Goal: Check status: Check status

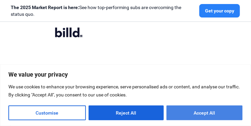
type input "[EMAIL_ADDRESS][DOMAIN_NAME]"
click at [210, 111] on button "Accept All" at bounding box center [205, 112] width 76 height 15
checkbox input "true"
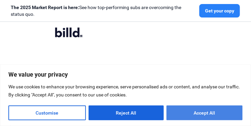
checkbox input "true"
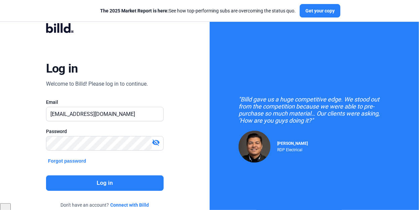
click at [102, 126] on button "Log in" at bounding box center [105, 182] width 118 height 15
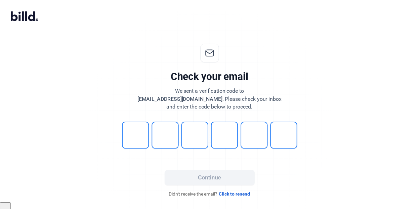
scroll to position [5, 0]
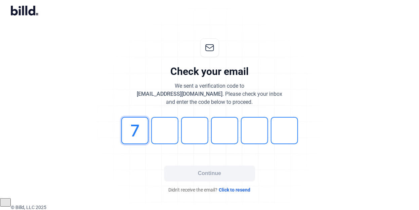
type input "7"
type input "6"
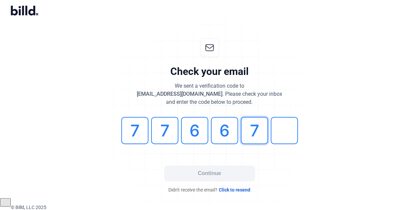
type input "7"
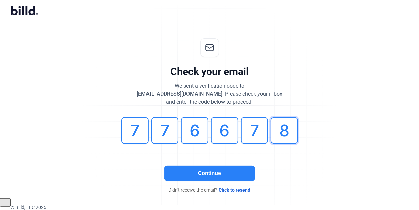
type input "8"
click at [205, 126] on button "Continue" at bounding box center [209, 173] width 91 height 15
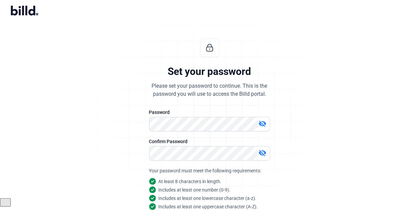
click at [251, 123] on mat-icon "visibility_off" at bounding box center [262, 124] width 8 height 8
click at [251, 126] on div "Set your password Please set your password to continue. This is the password yo…" at bounding box center [209, 157] width 223 height 259
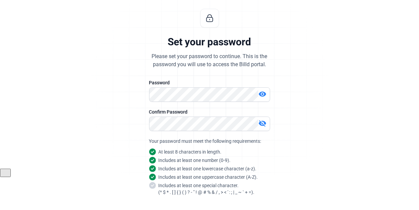
scroll to position [87, 0]
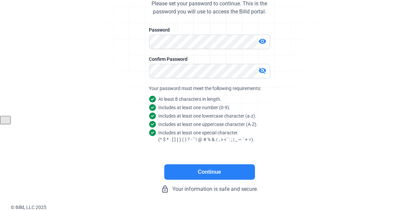
click at [210, 126] on button "Continue" at bounding box center [209, 171] width 91 height 15
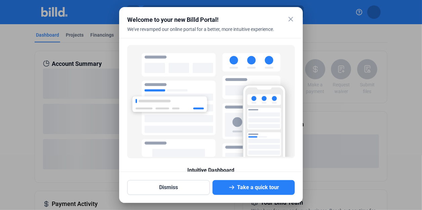
scroll to position [37, 0]
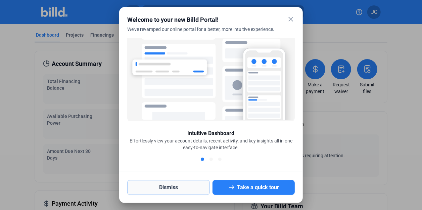
click at [180, 126] on button "Dismiss" at bounding box center [168, 187] width 83 height 15
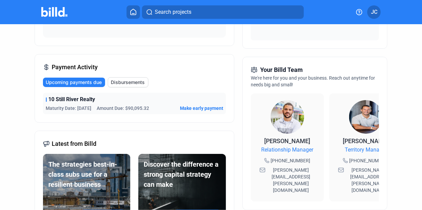
scroll to position [134, 0]
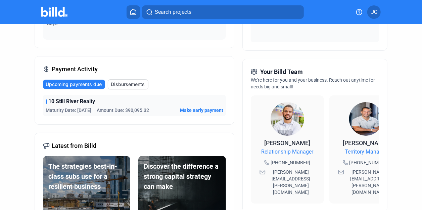
click at [127, 81] on span "Disbursements" at bounding box center [128, 84] width 34 height 7
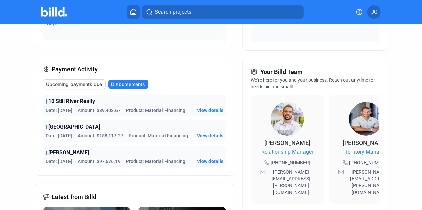
click at [83, 87] on span "Upcoming payments due" at bounding box center [74, 84] width 56 height 7
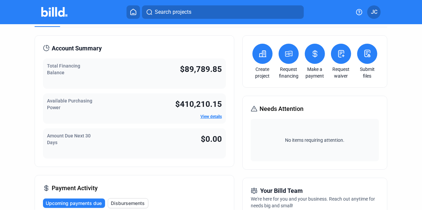
scroll to position [22, 0]
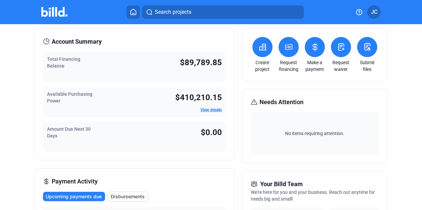
click at [212, 110] on link "View details" at bounding box center [212, 110] width 22 height 5
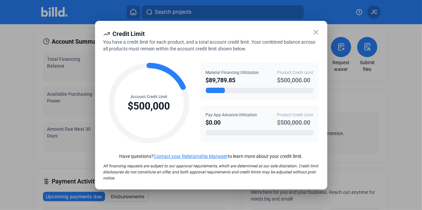
click at [251, 34] on icon at bounding box center [316, 32] width 8 height 8
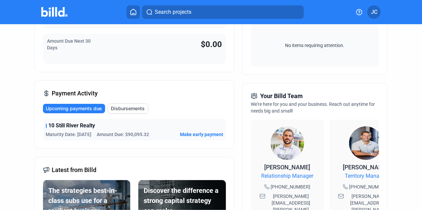
scroll to position [112, 0]
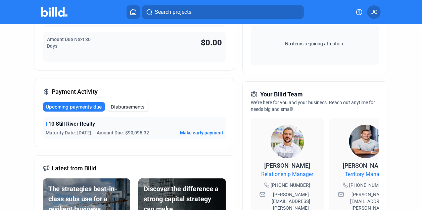
click at [133, 107] on span "Disbursements" at bounding box center [128, 106] width 34 height 7
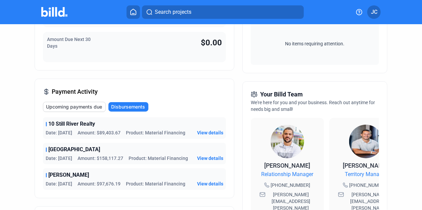
click at [209, 126] on span "View details" at bounding box center [210, 132] width 26 height 7
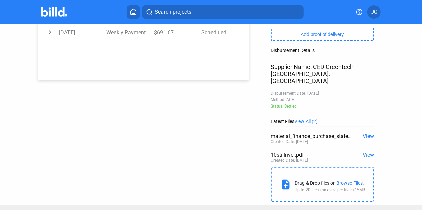
scroll to position [144, 0]
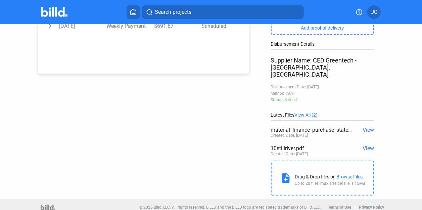
click at [251, 126] on span "View" at bounding box center [368, 148] width 11 height 6
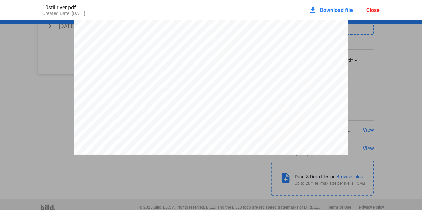
scroll to position [0, 0]
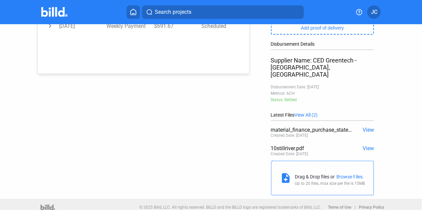
click at [251, 126] on span "View" at bounding box center [368, 130] width 11 height 6
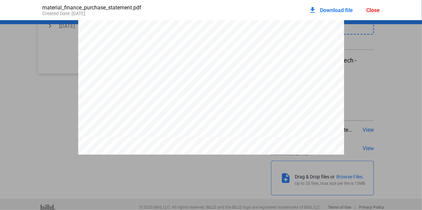
scroll to position [158, 0]
click at [205, 126] on pdf-viewer "PURCHASE STATEMENT This PURCHASE STATEMENT is being executed and delivered purs…" at bounding box center [211, 104] width 422 height 168
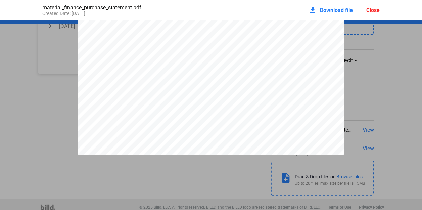
click at [202, 126] on pdf-viewer "PURCHASE STATEMENT This PURCHASE STATEMENT is being executed and delivered purs…" at bounding box center [211, 104] width 422 height 168
click at [251, 12] on div "Close" at bounding box center [373, 10] width 13 height 6
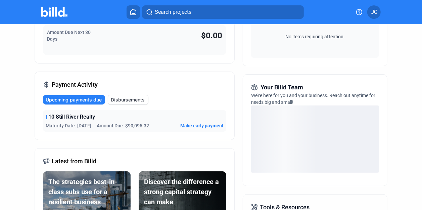
scroll to position [119, 0]
click at [124, 97] on span "Disbursements" at bounding box center [128, 99] width 34 height 7
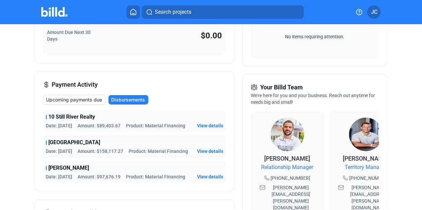
click at [212, 126] on span "View details" at bounding box center [210, 151] width 26 height 7
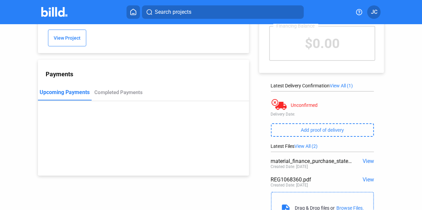
scroll to position [61, 0]
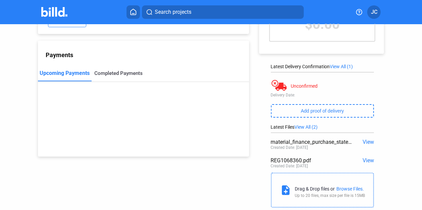
click at [111, 75] on div "Completed Payments" at bounding box center [118, 73] width 48 height 6
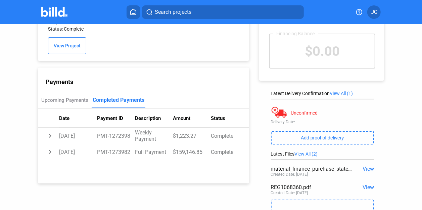
scroll to position [0, 0]
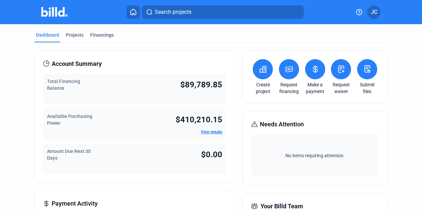
click at [190, 84] on span "$89,789.85" at bounding box center [201, 84] width 42 height 9
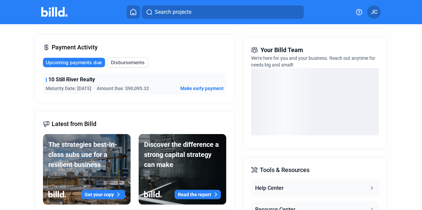
scroll to position [157, 0]
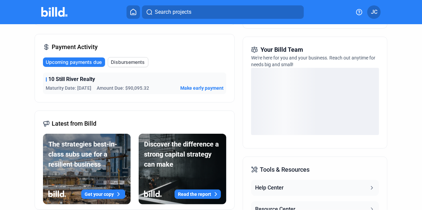
click at [197, 87] on span "Make early payment" at bounding box center [201, 88] width 43 height 7
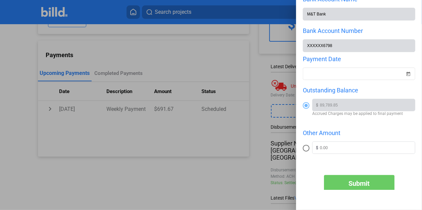
scroll to position [68, 0]
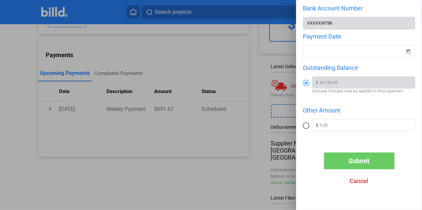
click at [213, 126] on div at bounding box center [211, 105] width 422 height 210
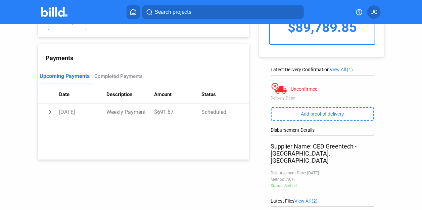
scroll to position [0, 0]
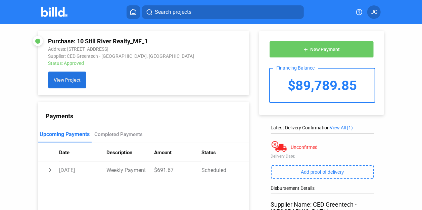
click at [66, 83] on span "View Project" at bounding box center [67, 80] width 27 height 5
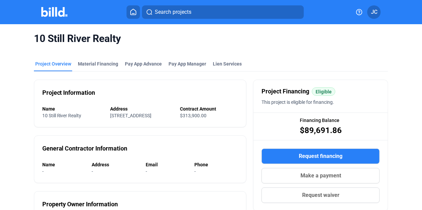
click at [138, 114] on span "[STREET_ADDRESS]" at bounding box center [130, 115] width 41 height 5
click at [97, 64] on div "Material Financing" at bounding box center [98, 63] width 40 height 7
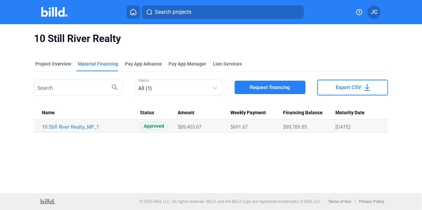
click at [155, 125] on span "Approved" at bounding box center [154, 126] width 28 height 8
click at [75, 126] on link "10 Still River Realty_MF_1" at bounding box center [88, 127] width 93 height 6
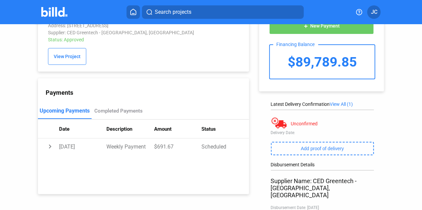
scroll to position [45, 0]
